Goal: Transaction & Acquisition: Donate to Southern Downs ARK

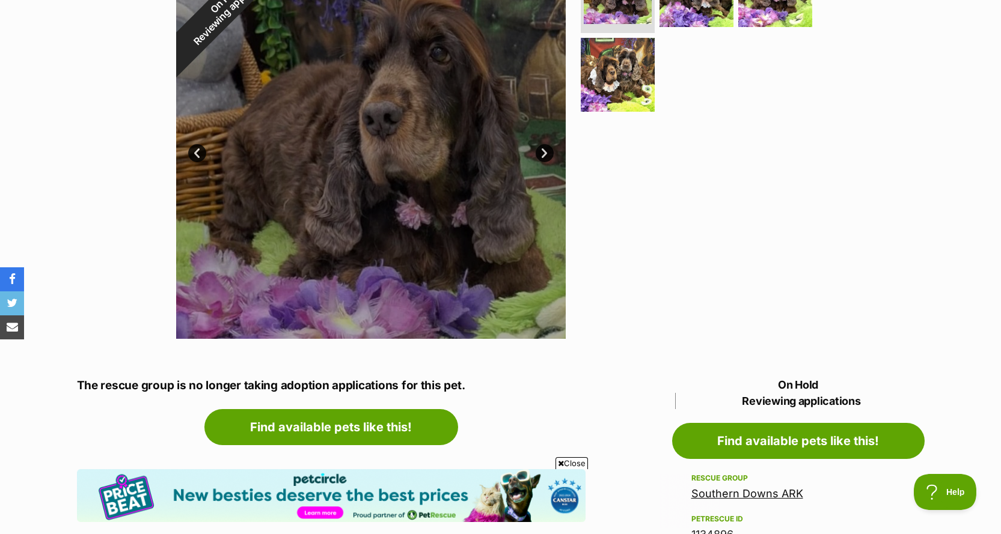
scroll to position [481, 0]
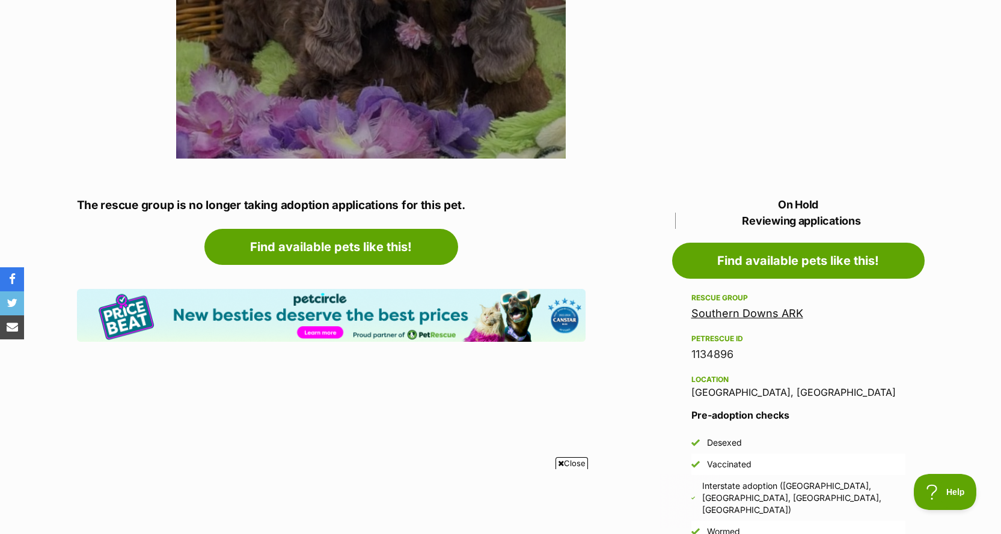
click at [754, 313] on link "Southern Downs ARK" at bounding box center [747, 313] width 112 height 13
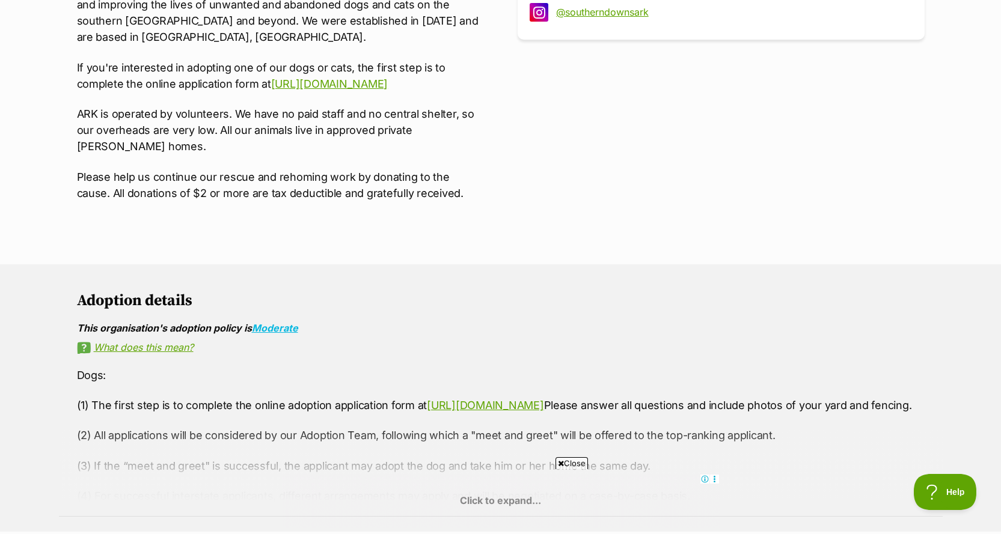
scroll to position [240, 0]
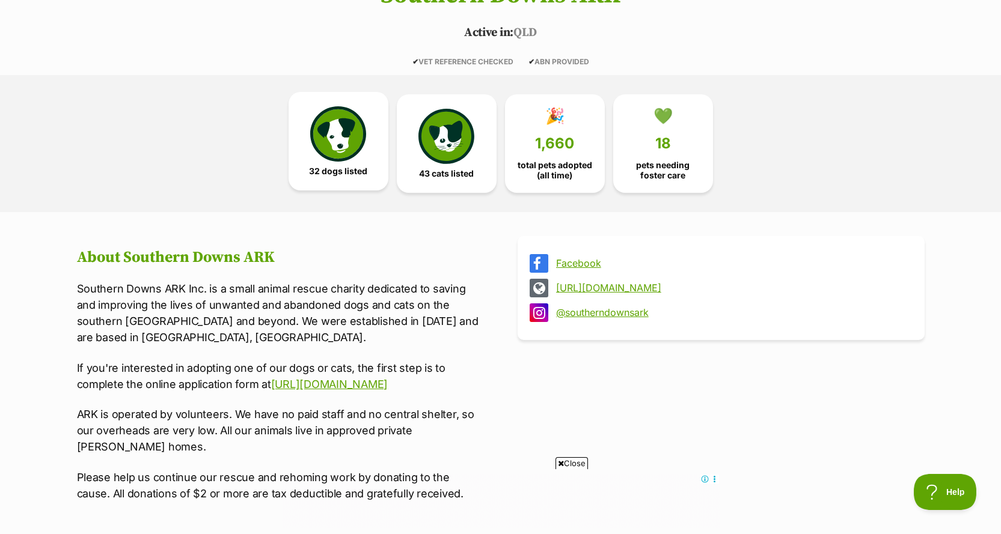
click at [351, 143] on img at bounding box center [337, 133] width 55 height 55
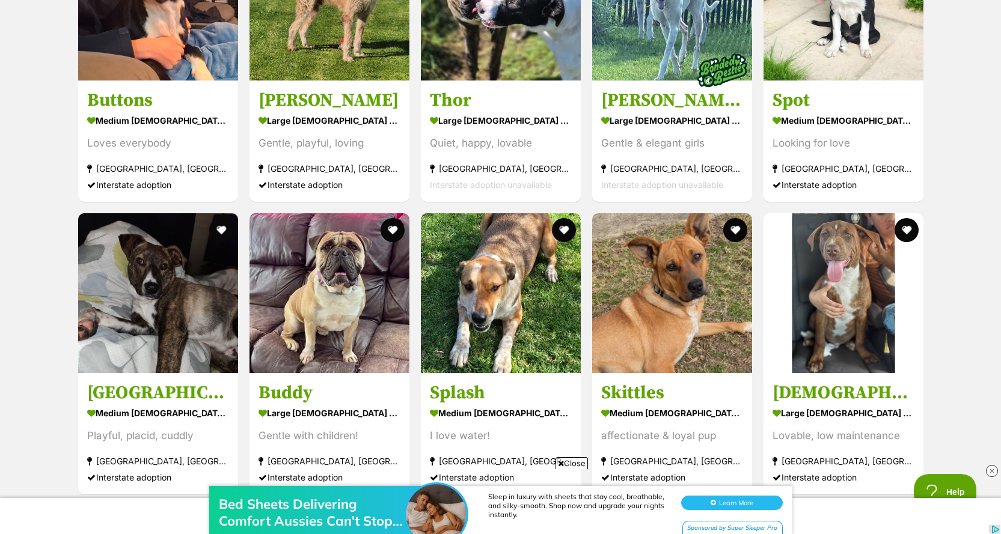
scroll to position [2847, 0]
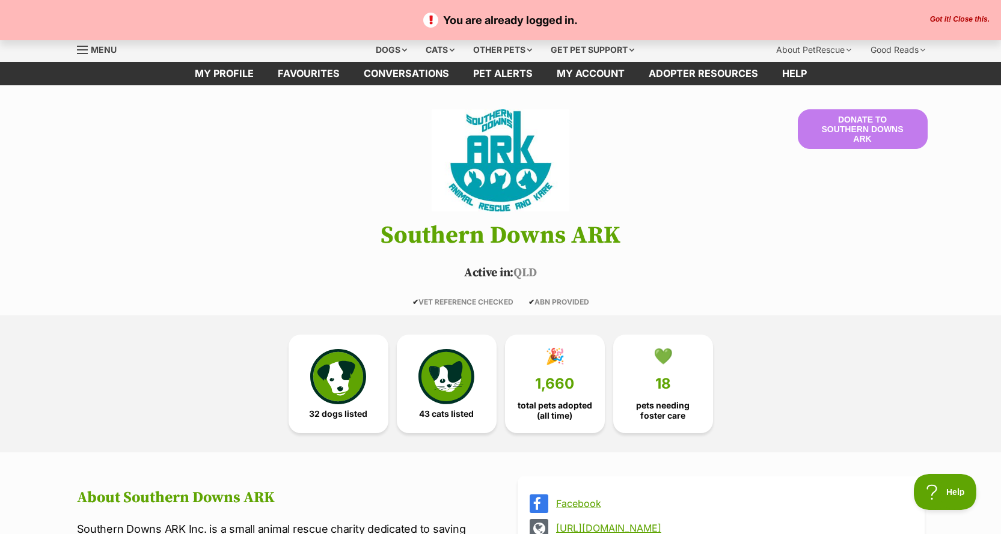
click at [646, 147] on header "Donate to Southern Downs ARK [GEOGRAPHIC_DATA] Active in: [GEOGRAPHIC_DATA] ✔ V…" at bounding box center [501, 207] width 884 height 197
